Goal: Task Accomplishment & Management: Manage account settings

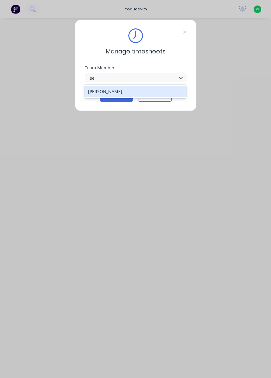
click at [138, 87] on div "Sean Findlay" at bounding box center [135, 91] width 102 height 11
type input "se"
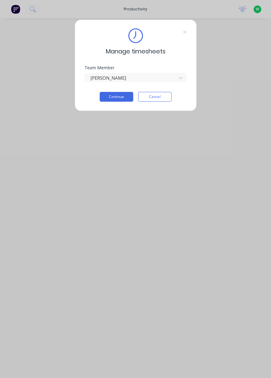
click at [122, 99] on button "Continue" at bounding box center [117, 97] width 34 height 10
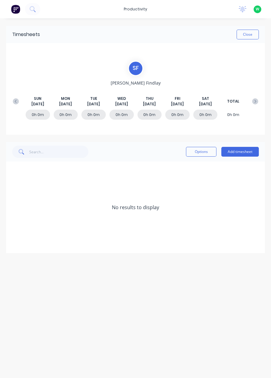
click at [247, 151] on button "Add timesheet" at bounding box center [240, 152] width 38 height 10
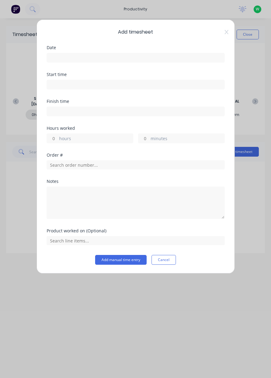
click at [139, 57] on input at bounding box center [136, 57] width 178 height 9
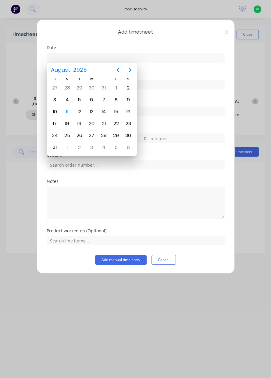
click at [67, 108] on div "11" at bounding box center [67, 111] width 9 height 9
type input "11/08/2025"
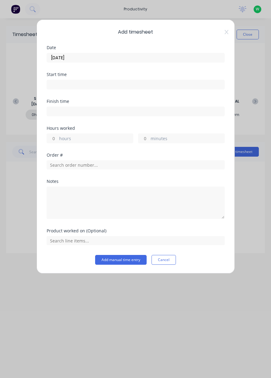
click at [81, 83] on input at bounding box center [136, 84] width 178 height 9
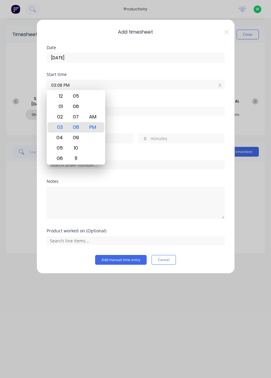
click at [221, 83] on icon at bounding box center [219, 85] width 3 height 4
type input "03:08 PM"
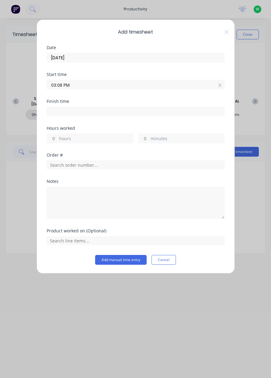
click at [221, 83] on icon at bounding box center [219, 85] width 3 height 4
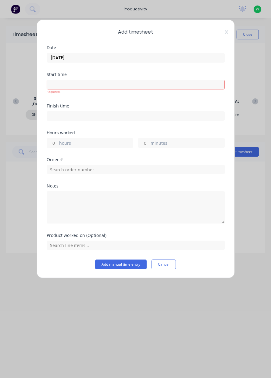
click at [53, 140] on input "hours" at bounding box center [52, 142] width 11 height 9
type input "8"
click at [108, 169] on div "Order #" at bounding box center [136, 170] width 178 height 26
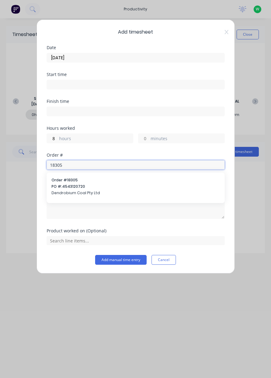
type input "18305"
click at [95, 186] on span "PO #: 4543120720" at bounding box center [136, 186] width 168 height 5
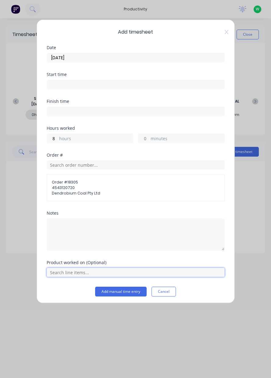
click at [75, 268] on input "text" at bounding box center [136, 271] width 178 height 9
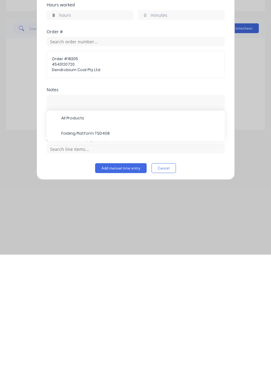
click at [81, 240] on span "All Products" at bounding box center [140, 241] width 159 height 5
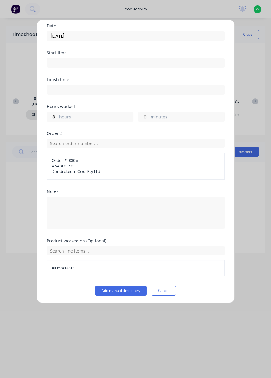
click at [127, 288] on button "Add manual time entry" at bounding box center [121, 290] width 52 height 10
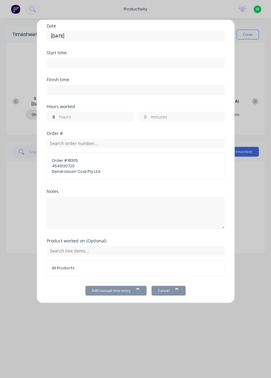
scroll to position [21, 0]
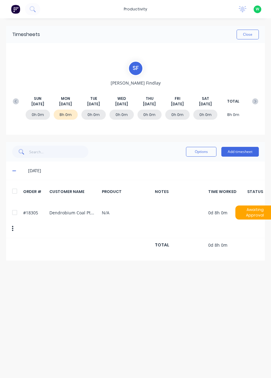
click at [13, 102] on icon at bounding box center [16, 101] width 6 height 6
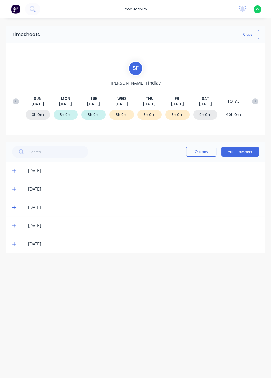
click at [253, 97] on button at bounding box center [255, 101] width 12 height 11
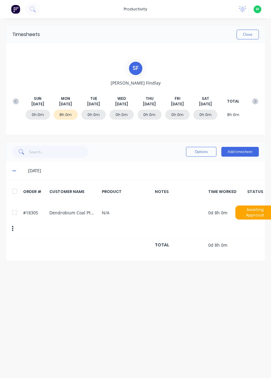
click at [248, 36] on button "Close" at bounding box center [248, 35] width 22 height 10
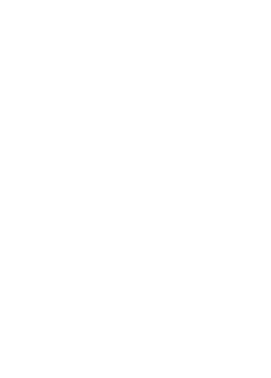
click at [179, 0] on html at bounding box center [135, 0] width 271 height 0
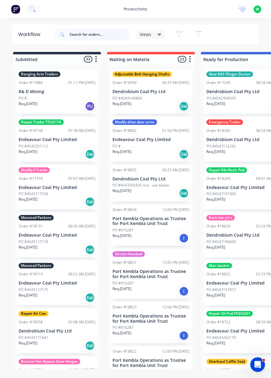
click at [74, 34] on input "text" at bounding box center [100, 34] width 60 height 12
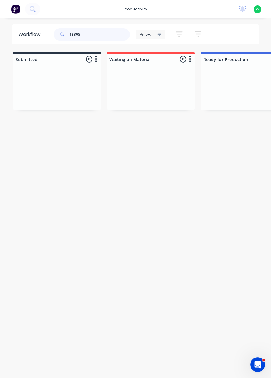
type input "18305"
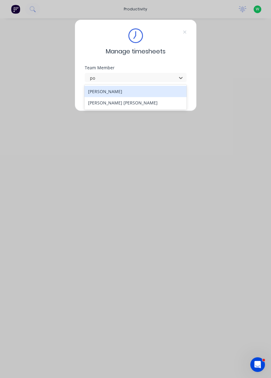
click at [146, 106] on div "Poe Reh" at bounding box center [135, 102] width 102 height 11
type input "po"
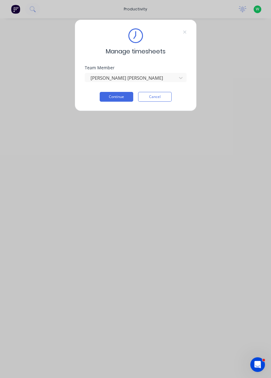
click at [120, 98] on button "Continue" at bounding box center [117, 97] width 34 height 10
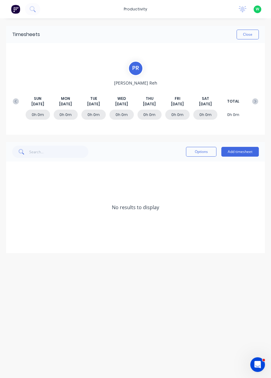
click at [249, 152] on button "Add timesheet" at bounding box center [240, 152] width 38 height 10
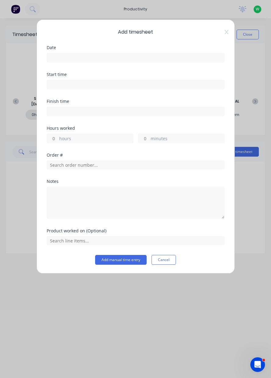
click at [196, 59] on input at bounding box center [136, 57] width 178 height 9
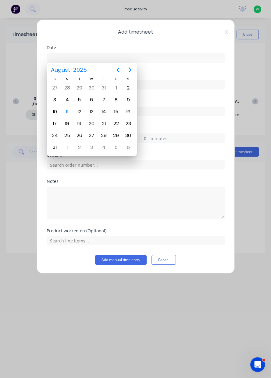
click at [66, 109] on div "11" at bounding box center [67, 111] width 9 height 9
type input "11/08/2025"
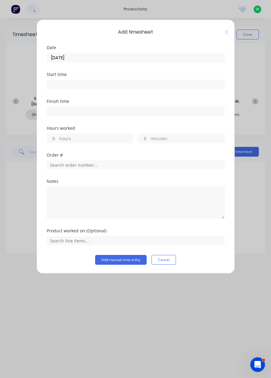
click at [162, 113] on input at bounding box center [136, 111] width 178 height 9
type input "03:17 PM"
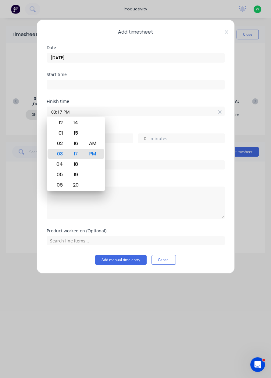
click at [226, 34] on icon at bounding box center [227, 32] width 4 height 5
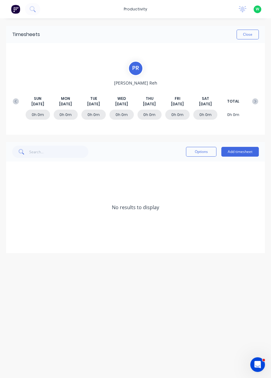
click at [246, 153] on button "Add timesheet" at bounding box center [240, 152] width 38 height 10
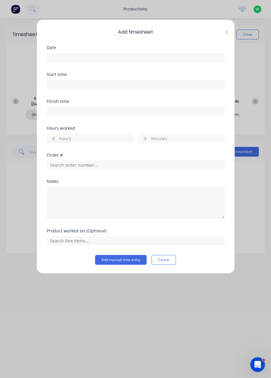
click at [197, 58] on input at bounding box center [136, 57] width 178 height 9
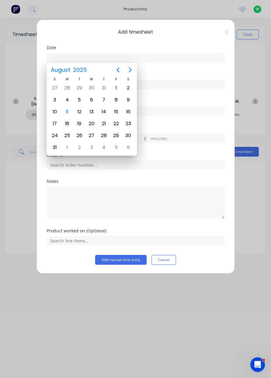
click at [67, 109] on div "11" at bounding box center [67, 111] width 9 height 9
type input "[DATE]"
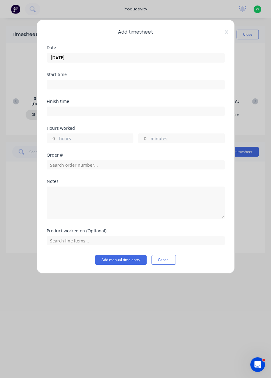
click at [97, 136] on label "hours" at bounding box center [96, 139] width 74 height 8
click at [58, 136] on input "hours" at bounding box center [52, 138] width 11 height 9
type input "8"
click at [185, 163] on input "text" at bounding box center [136, 164] width 178 height 9
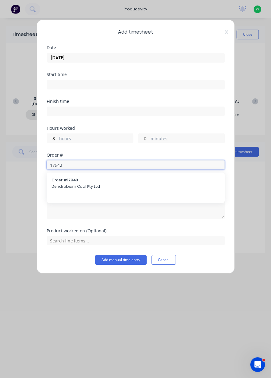
type input "17943"
click at [156, 181] on span "Order # 17943" at bounding box center [136, 179] width 168 height 5
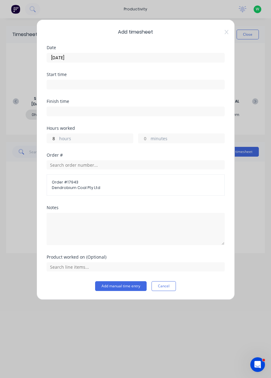
click at [204, 275] on div "Product worked on (Optional)" at bounding box center [136, 268] width 178 height 26
click at [197, 268] on input "text" at bounding box center [136, 266] width 178 height 9
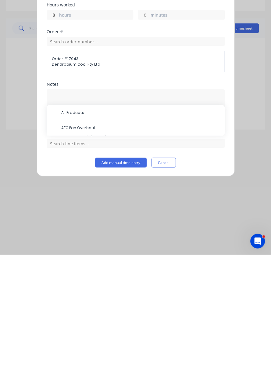
click at [111, 251] on span "AFC Pan Overhaul" at bounding box center [140, 251] width 159 height 5
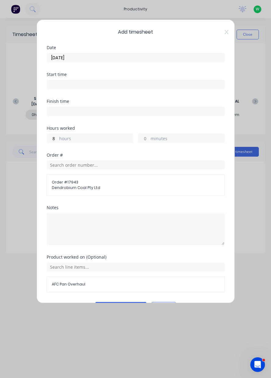
scroll to position [16, 0]
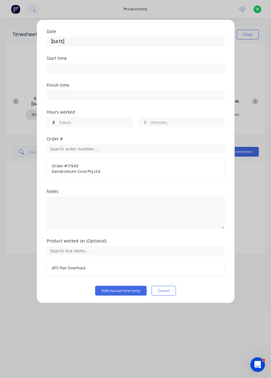
click at [163, 267] on span "AFC Pan Overhaul" at bounding box center [136, 267] width 168 height 5
click at [134, 290] on button "Add manual time entry" at bounding box center [121, 290] width 52 height 10
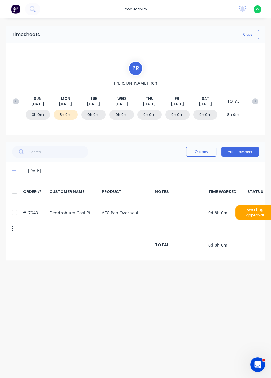
click at [10, 96] on div "SUN Aug 10th MON Aug 11th TUE Aug 12th WED Aug 13th THU Aug 14th FRI Aug 15th S…" at bounding box center [136, 101] width 252 height 11
click at [16, 100] on icon at bounding box center [16, 101] width 6 height 6
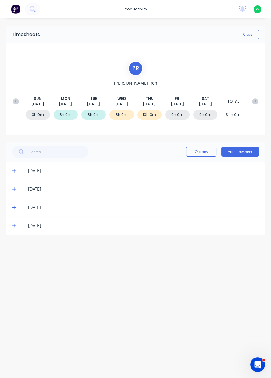
click at [246, 154] on button "Add timesheet" at bounding box center [240, 152] width 38 height 10
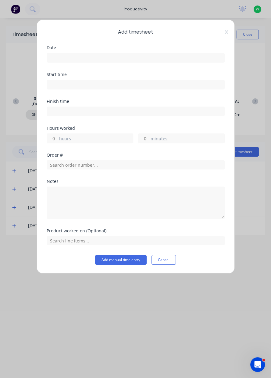
click at [196, 59] on input at bounding box center [136, 57] width 178 height 9
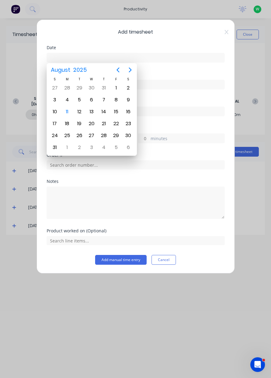
click at [65, 111] on div "11" at bounding box center [67, 111] width 9 height 9
type input "[DATE]"
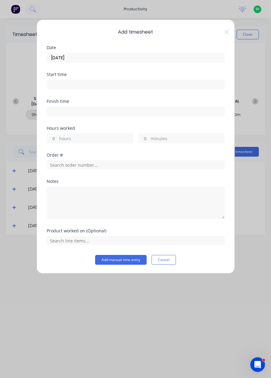
click at [225, 34] on icon at bounding box center [226, 32] width 4 height 4
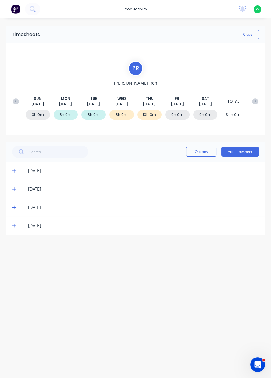
click at [248, 153] on button "Add timesheet" at bounding box center [240, 152] width 38 height 10
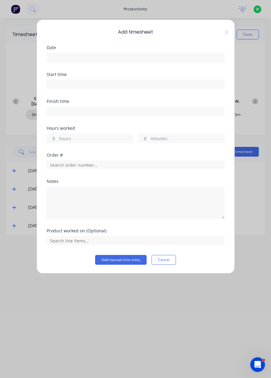
click at [178, 55] on input at bounding box center [136, 57] width 178 height 9
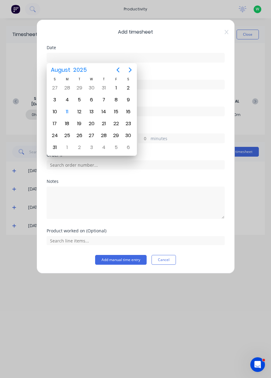
click at [114, 102] on div "8" at bounding box center [116, 99] width 9 height 9
type input "08/08/2025"
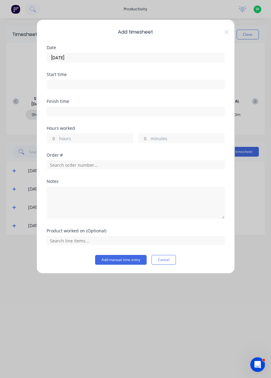
click at [107, 139] on label "hours" at bounding box center [96, 139] width 74 height 8
click at [58, 139] on input "hours" at bounding box center [52, 138] width 11 height 9
type input "8"
click at [181, 168] on input "text" at bounding box center [136, 164] width 178 height 9
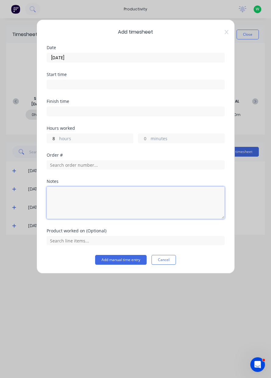
click at [146, 215] on textarea at bounding box center [136, 202] width 178 height 32
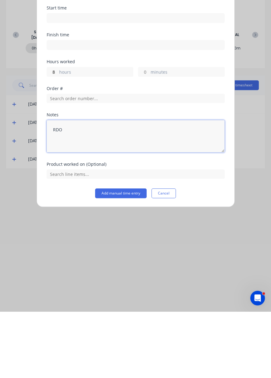
type textarea "RDO"
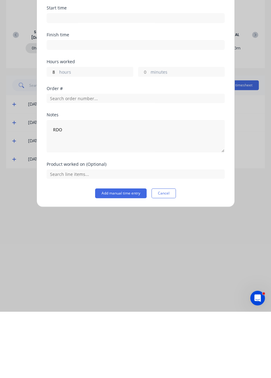
click at [130, 261] on button "Add manual time entry" at bounding box center [121, 260] width 52 height 10
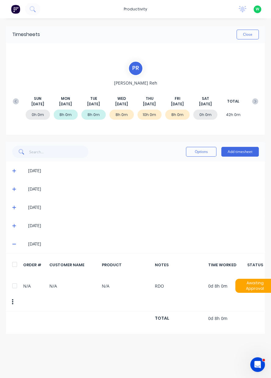
click at [254, 105] on button at bounding box center [255, 101] width 12 height 11
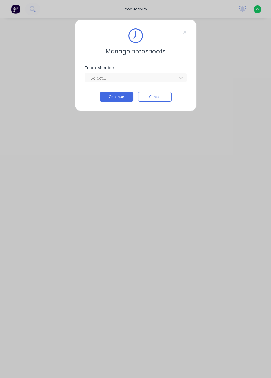
click at [153, 98] on button "Cancel" at bounding box center [155, 97] width 34 height 10
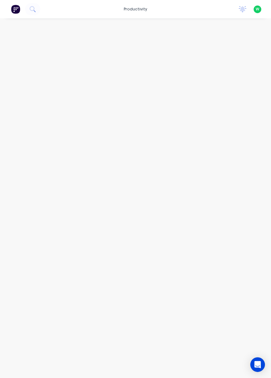
click at [141, 11] on div "productivity" at bounding box center [136, 9] width 30 height 9
click at [155, 68] on div "Timesheets" at bounding box center [151, 65] width 23 height 5
click at [144, 10] on div "productivity" at bounding box center [136, 9] width 30 height 9
click at [151, 31] on div "Workflow" at bounding box center [149, 29] width 18 height 5
click at [94, 39] on input "text" at bounding box center [100, 34] width 60 height 12
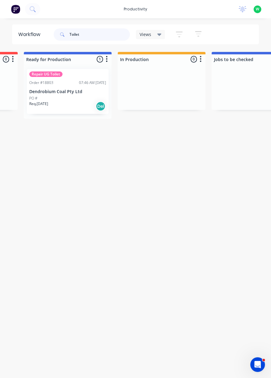
scroll to position [0, 178]
click at [93, 35] on input "Toilet" at bounding box center [100, 34] width 60 height 12
type input "T"
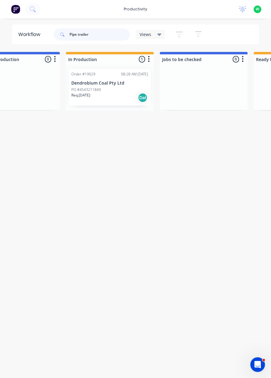
scroll to position [0, 228]
type input "Pipe trailer"
click at [97, 87] on p "PO #4543211849" at bounding box center [87, 89] width 30 height 5
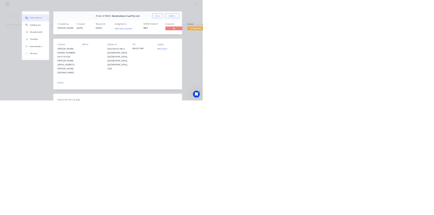
click at [88, 53] on div "Collaborate" at bounding box center [76, 53] width 24 height 5
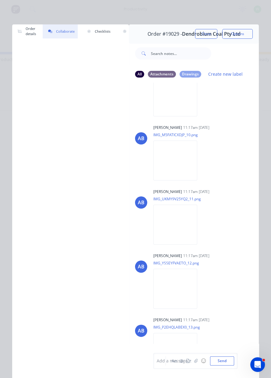
scroll to position [674, 0]
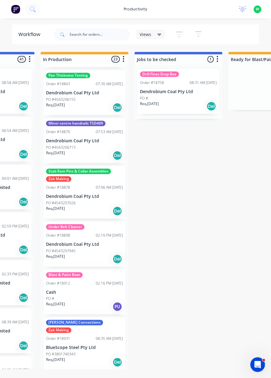
click at [135, 10] on div "productivity" at bounding box center [136, 9] width 30 height 9
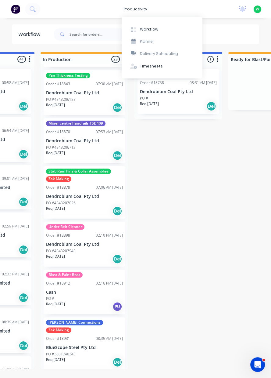
click at [152, 68] on div "Timesheets" at bounding box center [151, 65] width 23 height 5
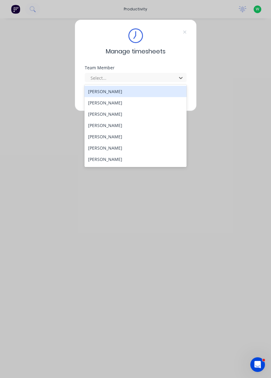
click at [117, 158] on div "[PERSON_NAME]" at bounding box center [135, 158] width 102 height 11
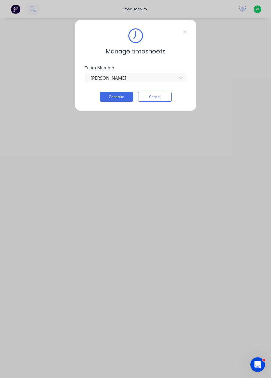
click at [120, 98] on button "Continue" at bounding box center [117, 97] width 34 height 10
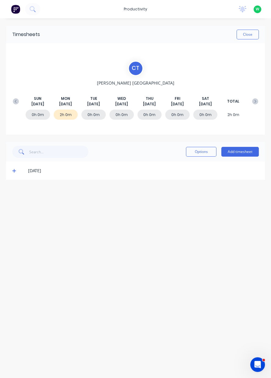
click at [14, 170] on icon at bounding box center [14, 171] width 4 height 4
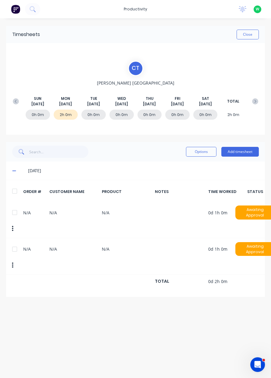
click at [13, 262] on icon "button" at bounding box center [13, 265] width 2 height 7
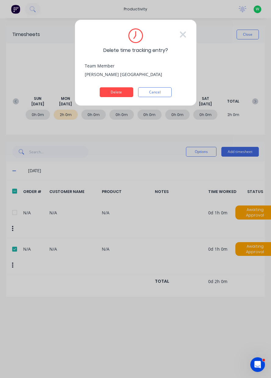
click at [119, 91] on button "Delete" at bounding box center [117, 92] width 34 height 10
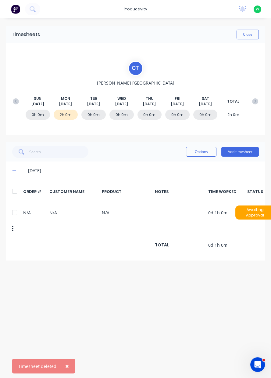
click at [10, 226] on button "button" at bounding box center [12, 228] width 14 height 11
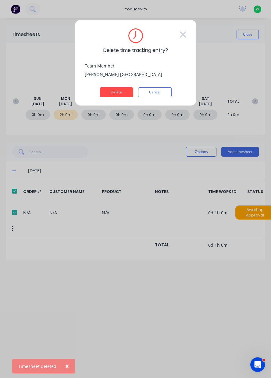
click at [120, 93] on button "Delete" at bounding box center [117, 92] width 34 height 10
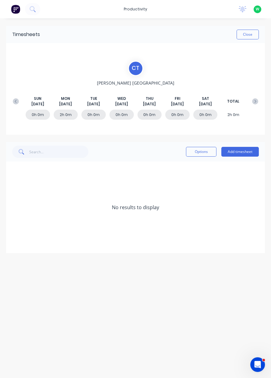
click at [244, 152] on button "Add timesheet" at bounding box center [240, 152] width 38 height 10
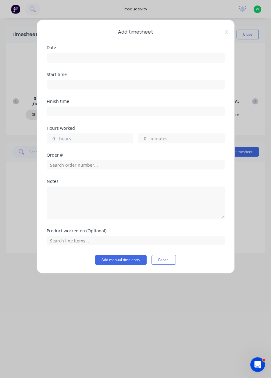
click at [72, 58] on input at bounding box center [136, 57] width 178 height 9
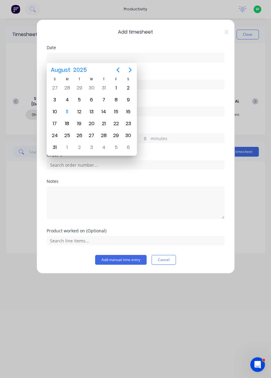
click at [64, 112] on div "11" at bounding box center [67, 111] width 9 height 9
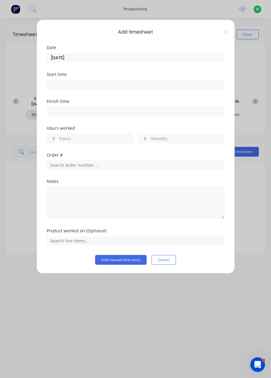
type input "[DATE]"
click at [53, 137] on input "hours" at bounding box center [52, 138] width 11 height 9
type input "1"
click at [83, 162] on input "text" at bounding box center [136, 164] width 178 height 9
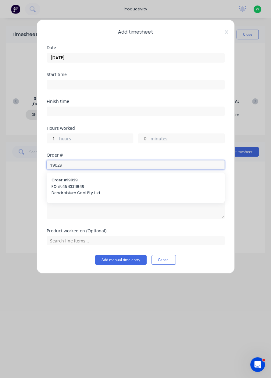
type input "19029"
click at [68, 187] on span "PO #: 4543211849" at bounding box center [136, 186] width 168 height 5
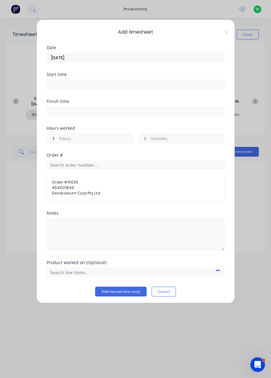
click at [166, 292] on button "Cancel" at bounding box center [164, 291] width 24 height 10
